Goal: Task Accomplishment & Management: Manage account settings

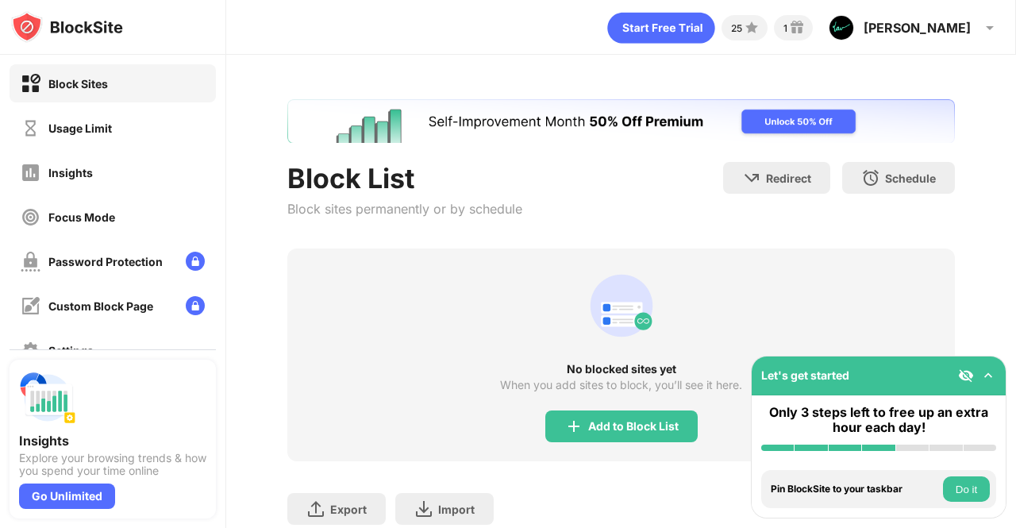
click at [45, 122] on div "Usage Limit" at bounding box center [66, 128] width 91 height 20
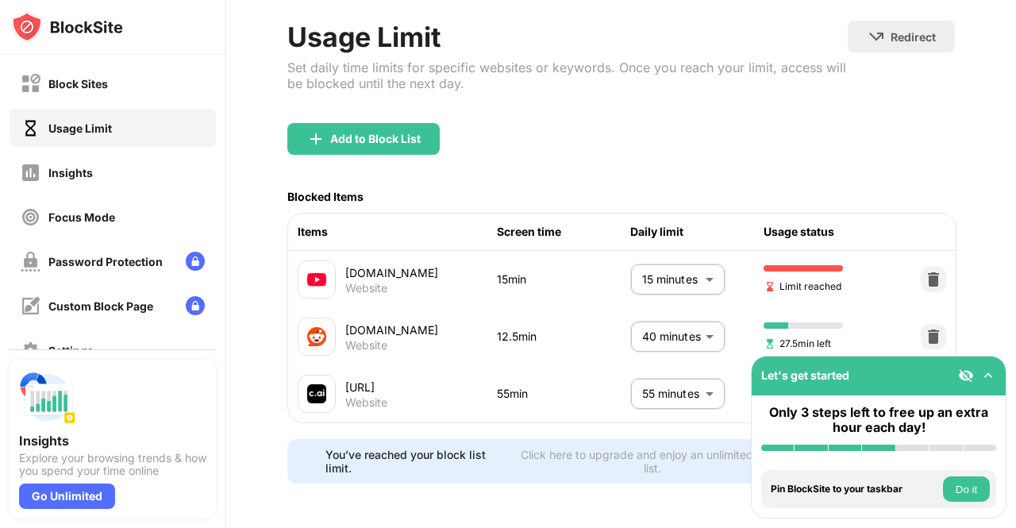
scroll to position [94, 0]
click at [648, 373] on body "Block Sites Usage Limit Insights Focus Mode Password Protection Custom Block Pa…" at bounding box center [508, 264] width 1016 height 528
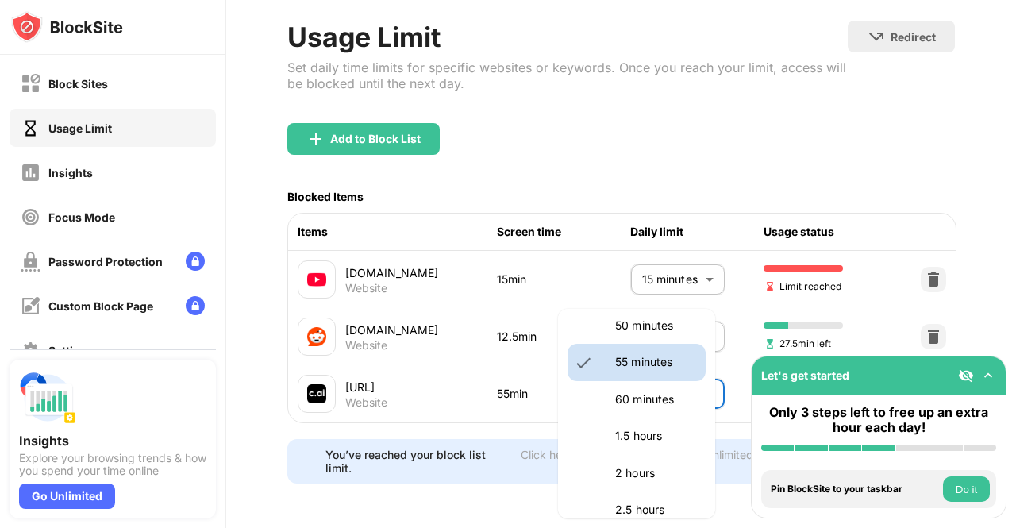
scroll to position [403, 0]
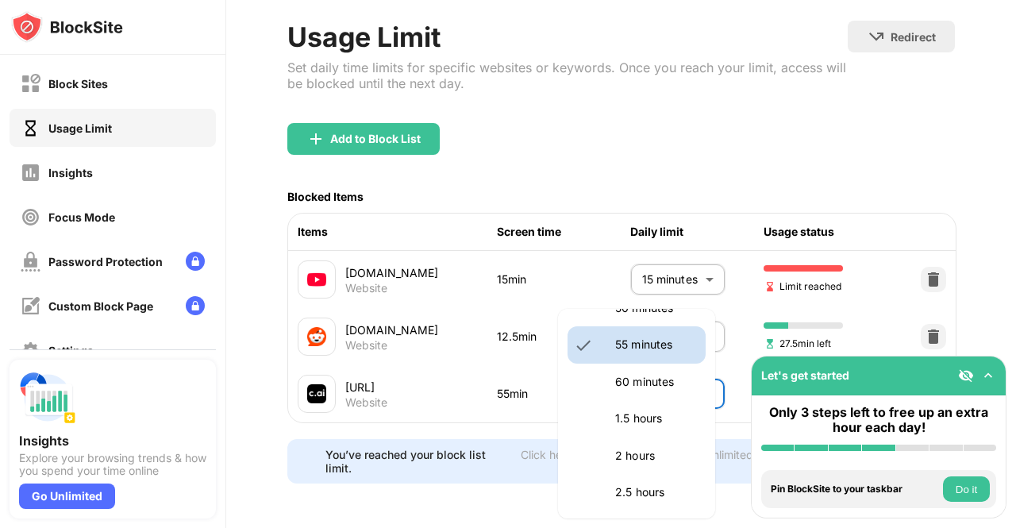
click at [635, 375] on p "60 minutes" at bounding box center [655, 381] width 81 height 17
type input "**"
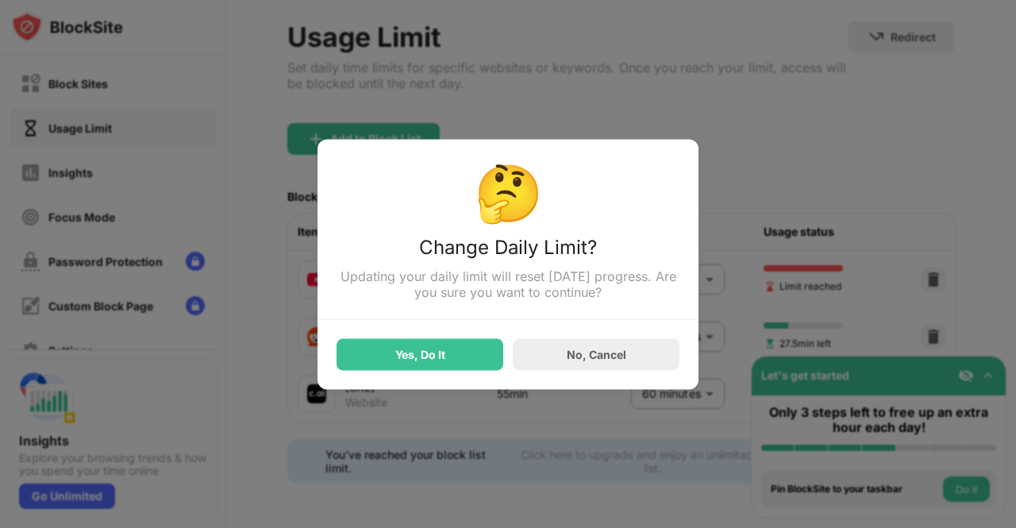
click at [436, 368] on div "Yes, Do It" at bounding box center [419, 354] width 167 height 32
